Goal: Communication & Community: Answer question/provide support

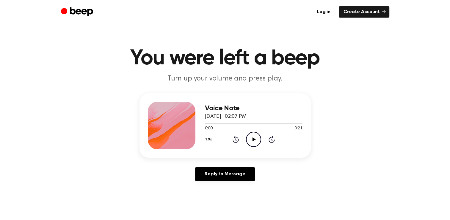
click at [253, 135] on icon "Play Audio" at bounding box center [253, 139] width 15 height 15
click at [254, 142] on icon "Play Audio" at bounding box center [253, 139] width 15 height 15
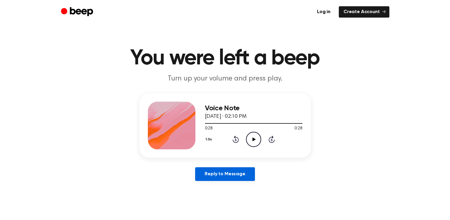
click at [221, 172] on link "Reply to Message" at bounding box center [225, 174] width 60 height 14
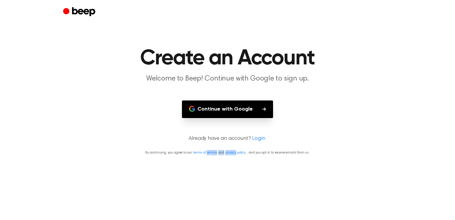
click at [221, 172] on main "Create an Account Welcome to Beep! Continue with Google to sign up. Continue wi…" at bounding box center [227, 110] width 455 height 220
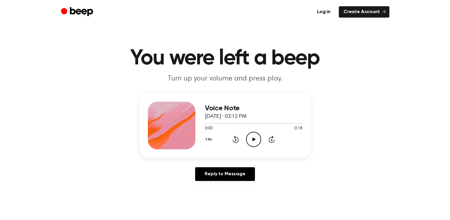
click at [257, 140] on icon "Play Audio" at bounding box center [253, 139] width 15 height 15
